Goal: Feedback & Contribution: Contribute content

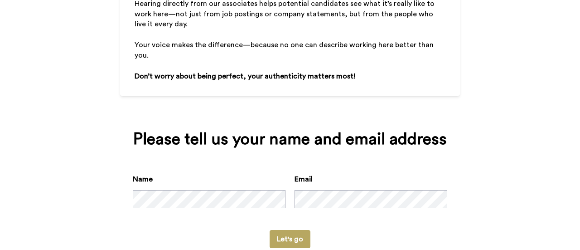
scroll to position [176, 0]
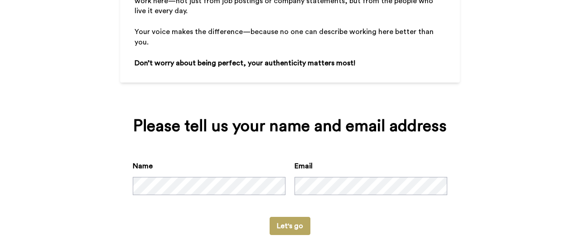
click at [295, 222] on button "Let's go" at bounding box center [290, 226] width 41 height 18
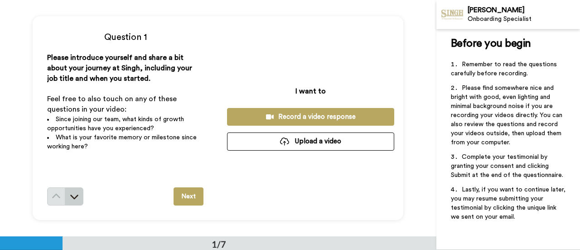
click at [75, 194] on icon at bounding box center [74, 196] width 9 height 9
click at [293, 108] on button "Record a video response" at bounding box center [310, 117] width 167 height 18
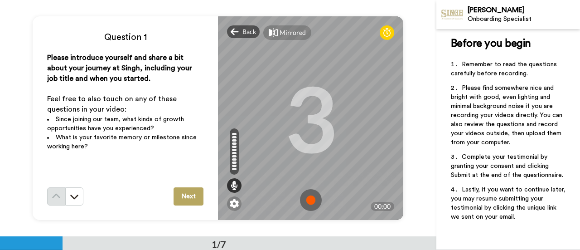
click at [305, 201] on img at bounding box center [311, 200] width 22 height 22
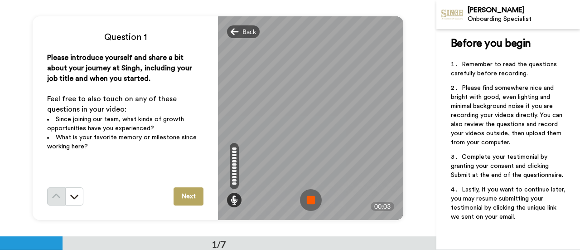
click at [304, 198] on img at bounding box center [311, 200] width 22 height 22
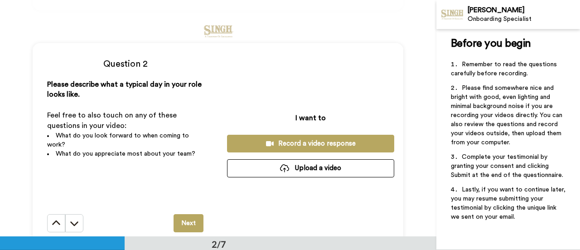
scroll to position [227, 0]
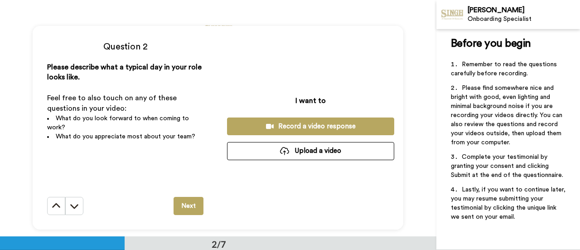
click at [281, 126] on div "Record a video response" at bounding box center [310, 126] width 153 height 10
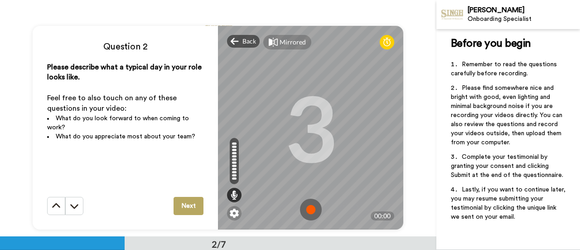
click at [308, 208] on img at bounding box center [311, 209] width 22 height 22
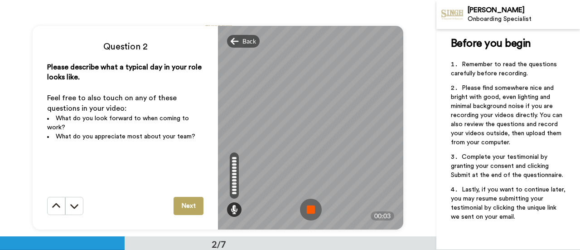
click at [306, 207] on img at bounding box center [311, 209] width 22 height 22
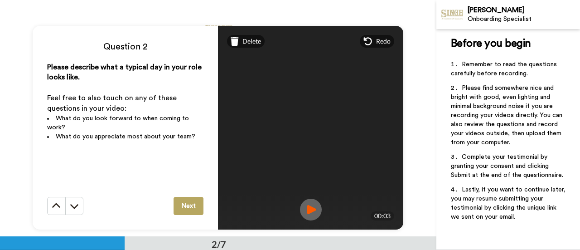
click at [184, 205] on button "Next" at bounding box center [189, 206] width 30 height 18
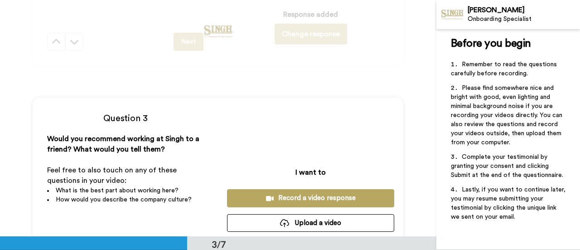
scroll to position [382, 0]
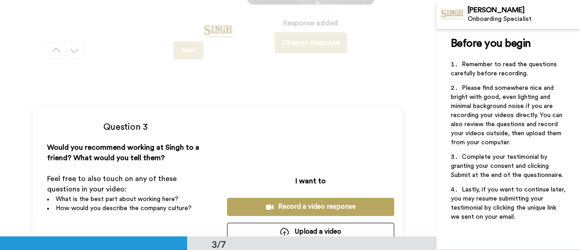
click at [248, 201] on button "Record a video response" at bounding box center [310, 207] width 167 height 18
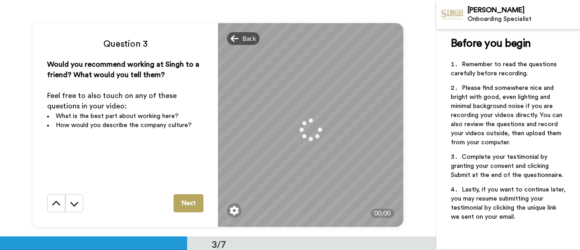
scroll to position [473, 0]
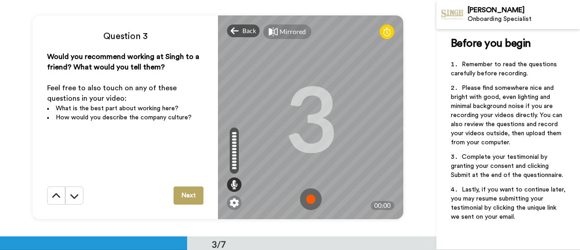
click at [301, 200] on img at bounding box center [311, 199] width 22 height 22
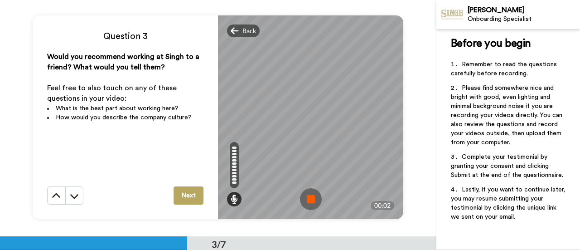
click at [304, 196] on img at bounding box center [311, 199] width 22 height 22
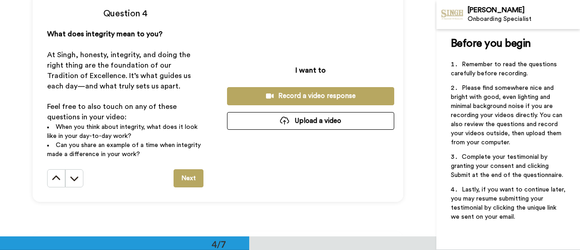
scroll to position [744, 0]
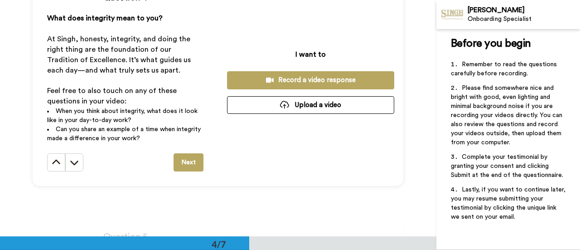
click at [252, 79] on div "Record a video response" at bounding box center [310, 80] width 153 height 10
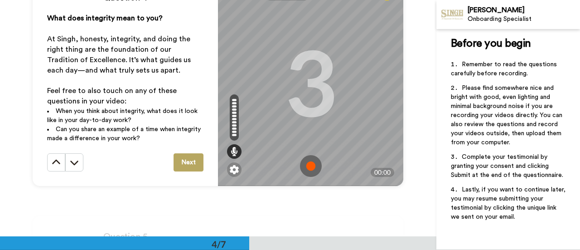
click at [305, 164] on img at bounding box center [311, 166] width 22 height 22
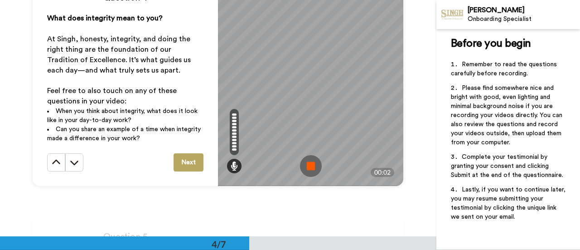
click at [305, 164] on img at bounding box center [311, 166] width 22 height 22
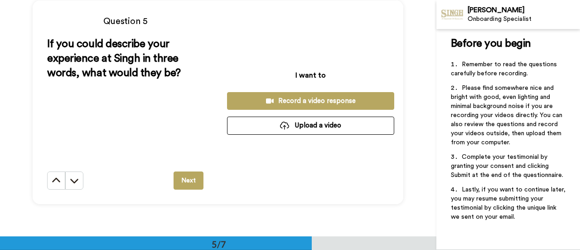
scroll to position [957, 0]
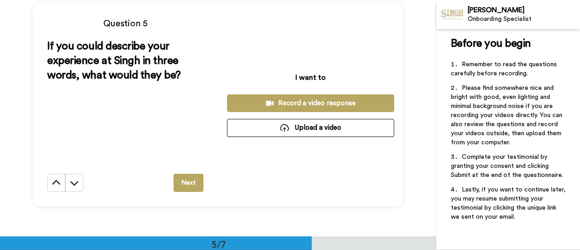
click at [190, 179] on button "Next" at bounding box center [189, 183] width 30 height 18
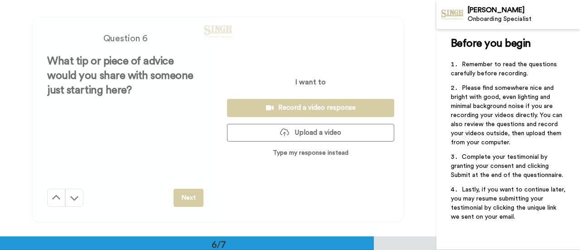
scroll to position [1181, 0]
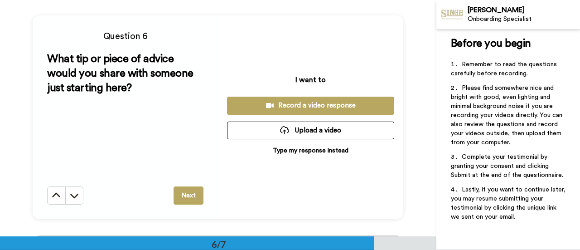
click at [198, 197] on button "Next" at bounding box center [189, 195] width 30 height 18
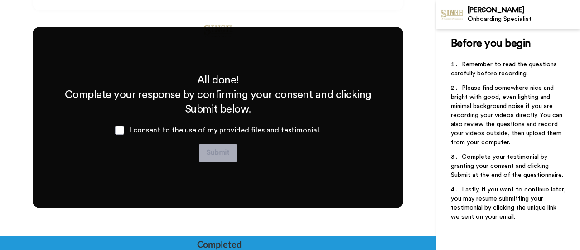
scroll to position [1390, 0]
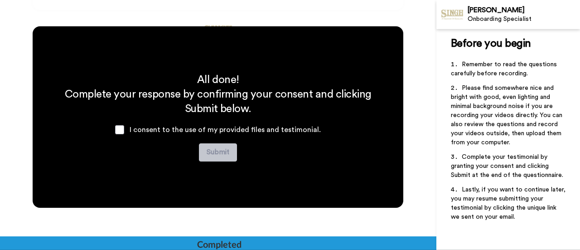
click at [128, 127] on div "I consent to the use of my provided files and testimonial." at bounding box center [218, 129] width 220 height 27
click at [124, 130] on span at bounding box center [119, 129] width 9 height 9
click at [213, 156] on button "Submit" at bounding box center [218, 152] width 38 height 18
